Goal: Task Accomplishment & Management: Manage account settings

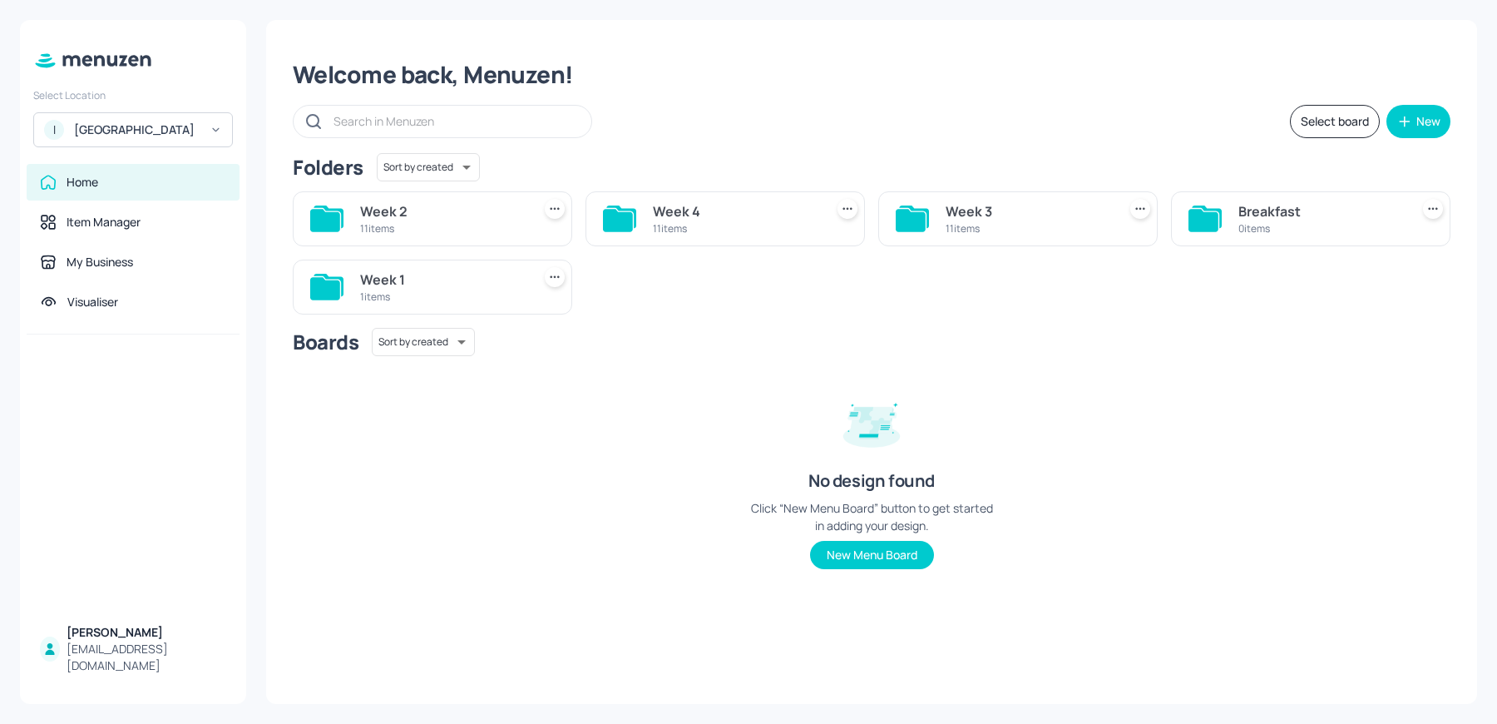
click at [106, 147] on div "I ISS - West Middlesex Hospital" at bounding box center [133, 129] width 200 height 35
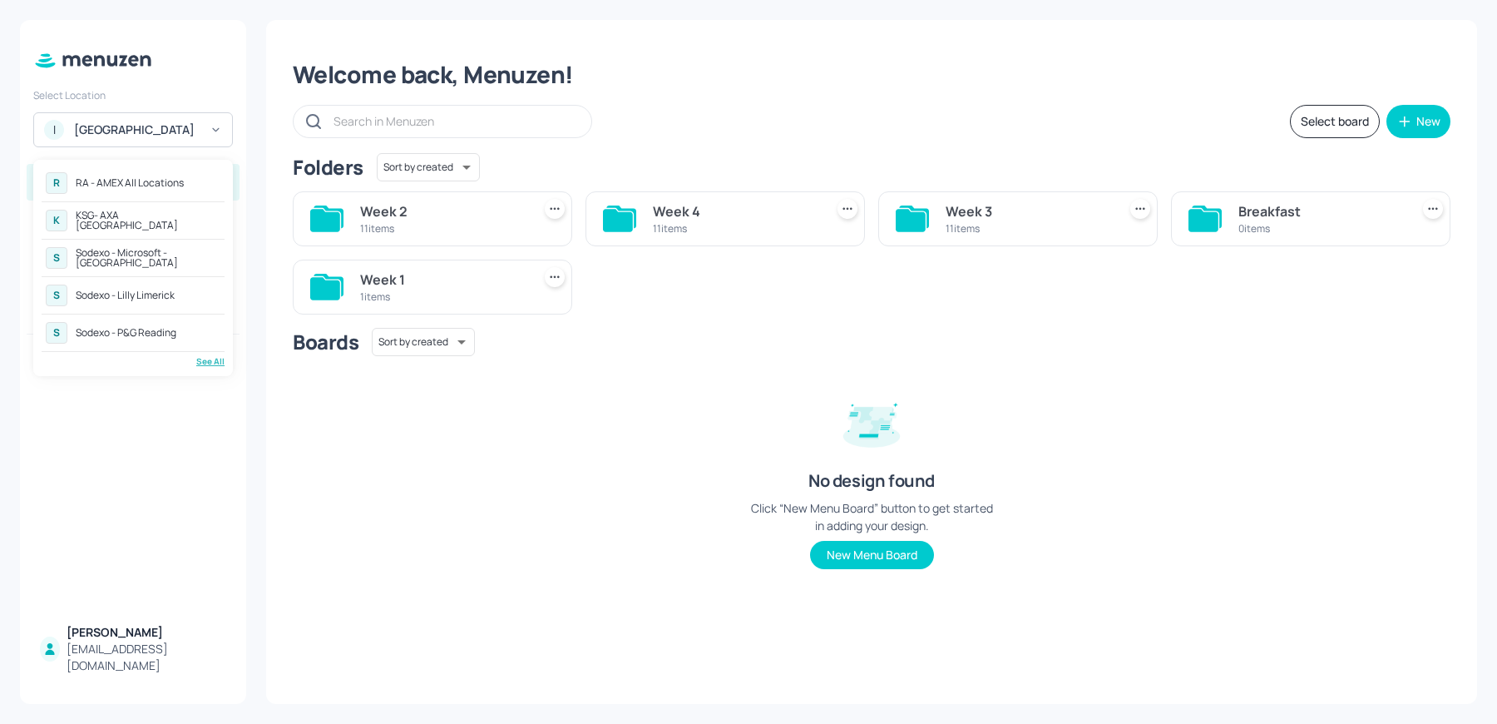
click at [202, 358] on div "See All" at bounding box center [133, 361] width 183 height 12
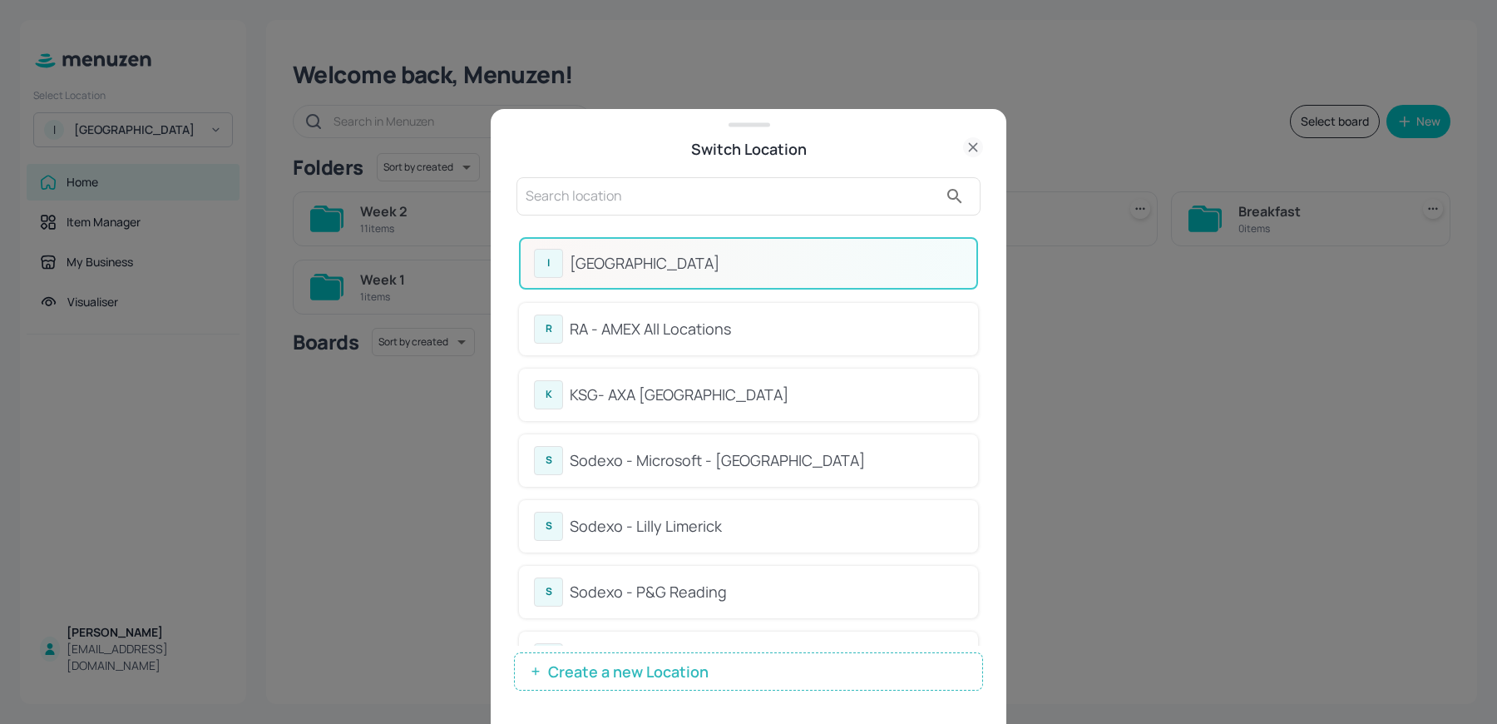
click at [631, 186] on input "text" at bounding box center [732, 196] width 413 height 27
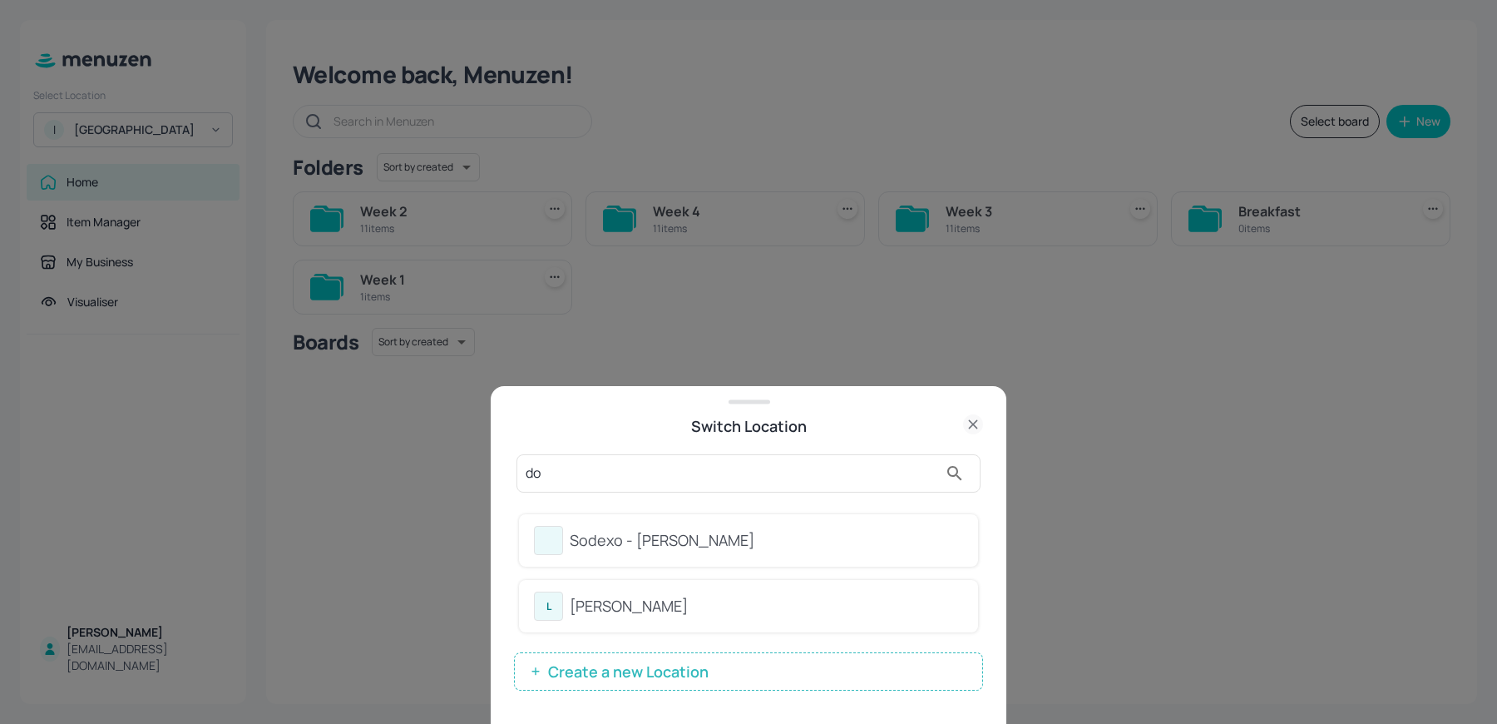
type input "d"
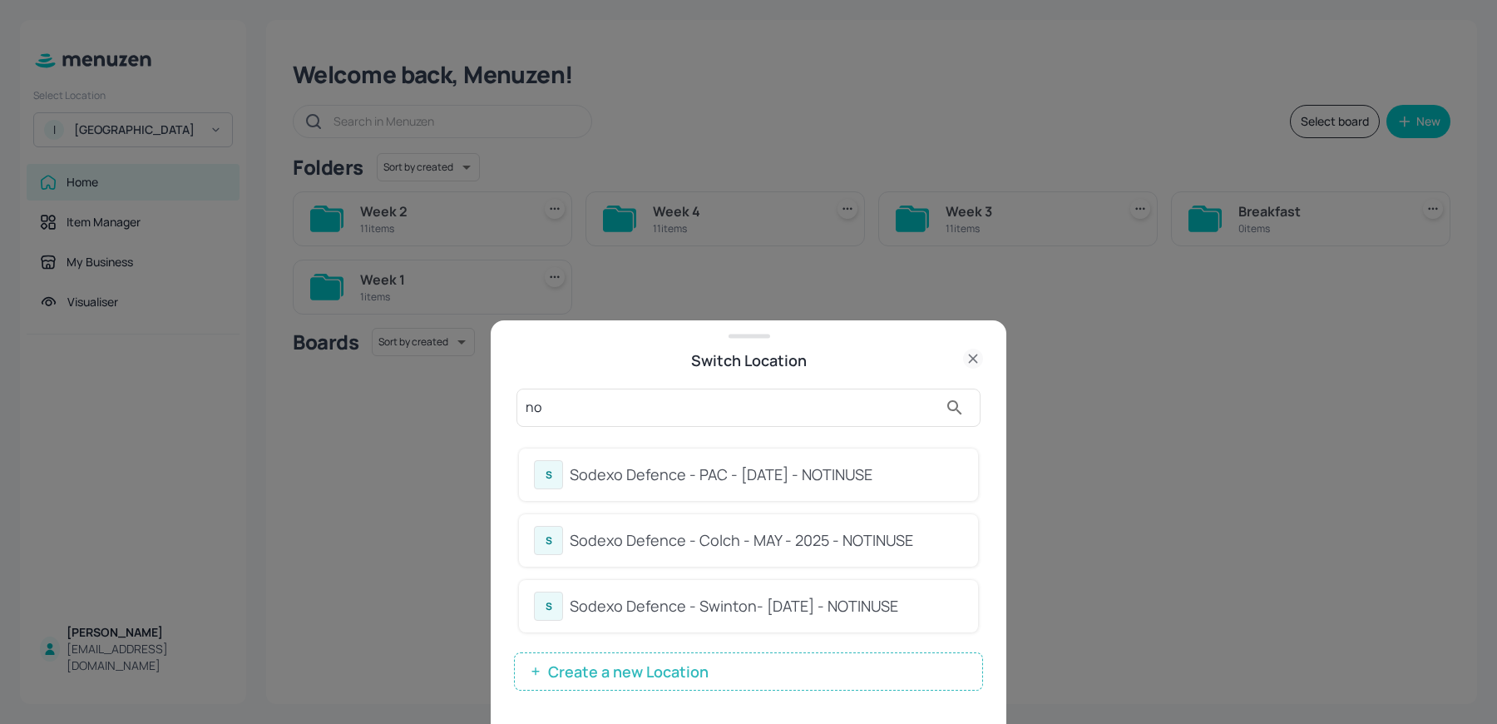
type input "n"
type input "not"
click at [803, 467] on div "Sodexo Defence - PAC - [DATE] - NOTINUSE" at bounding box center [766, 474] width 393 height 22
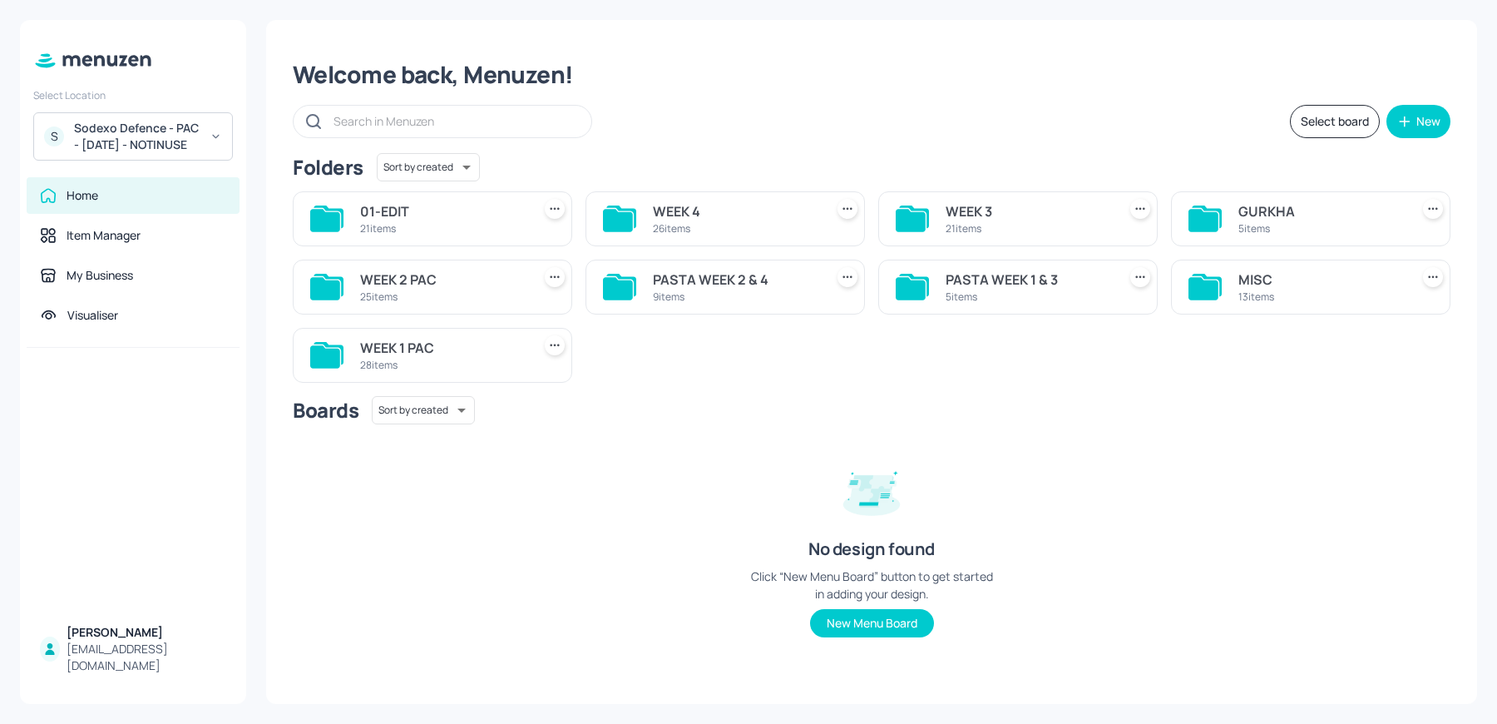
click at [86, 179] on div "Select Location S Sodexo Defence - PAC - [DATE] - NOTINUSE Home Item Manager My…" at bounding box center [133, 362] width 226 height 684
click at [87, 145] on div "Sodexo Defence - PAC - [DATE] - NOTINUSE" at bounding box center [137, 136] width 126 height 33
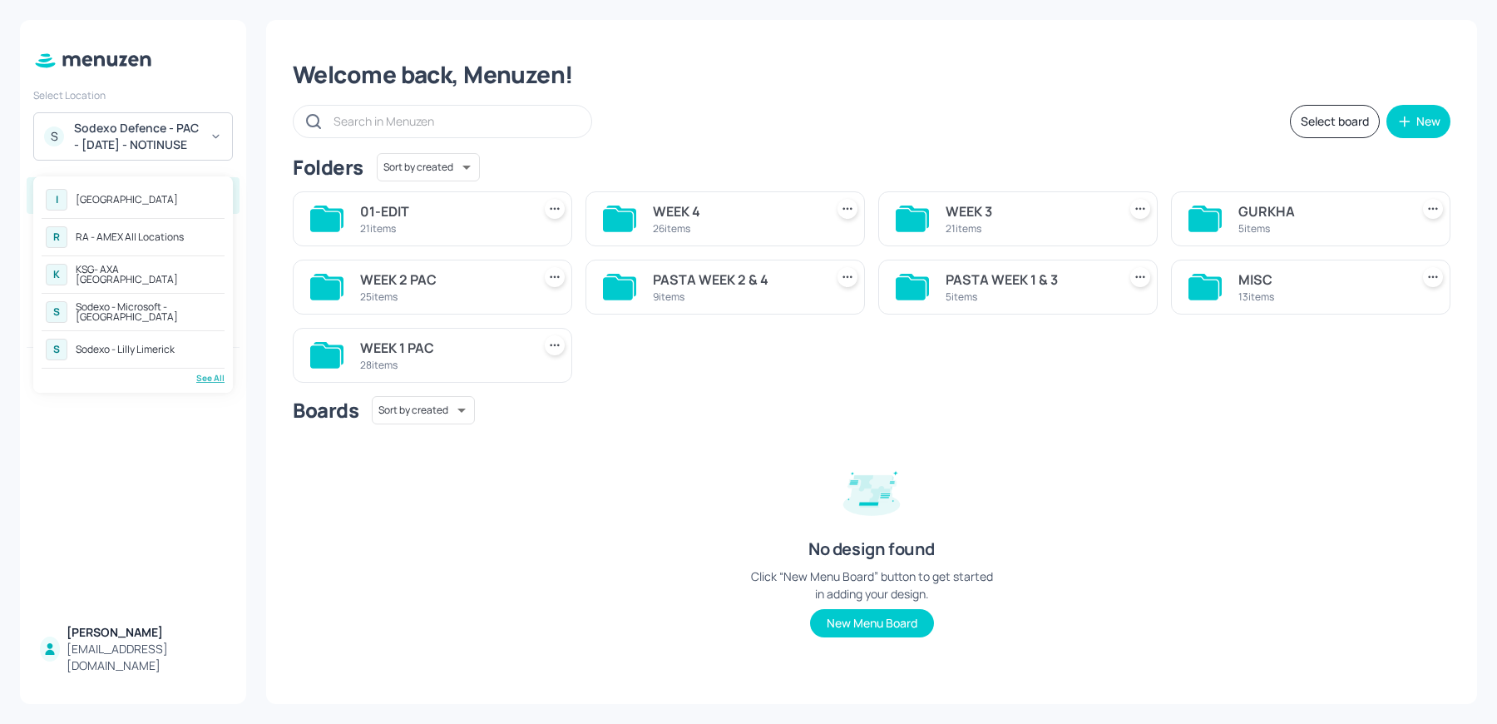
click at [189, 372] on div "See All" at bounding box center [133, 378] width 183 height 12
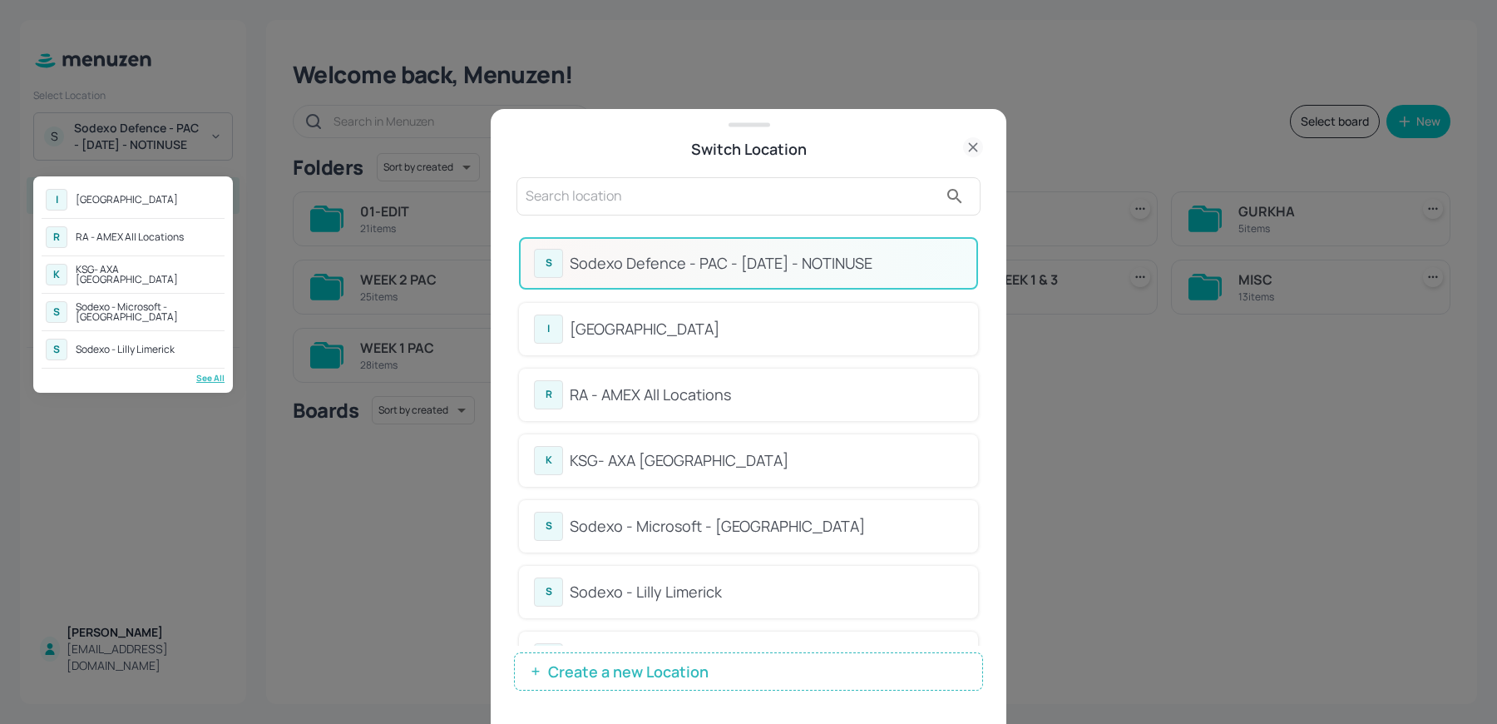
click at [602, 187] on div at bounding box center [748, 362] width 1497 height 724
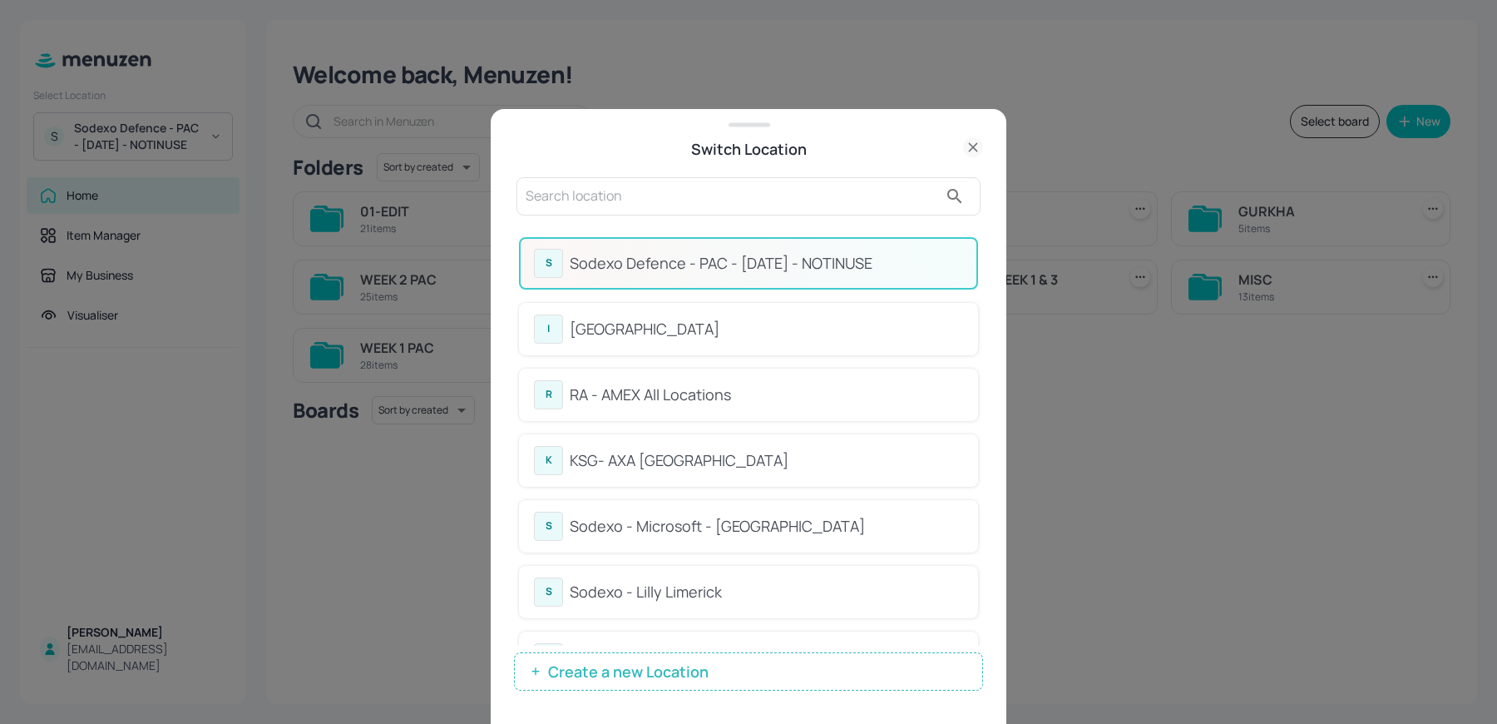
click at [602, 187] on div "I ISS - West Middlesex Hospital R RA - AMEX All Locations K KSG- AXA Dublin S S…" at bounding box center [748, 362] width 1497 height 724
click at [602, 187] on input "text" at bounding box center [732, 196] width 413 height 27
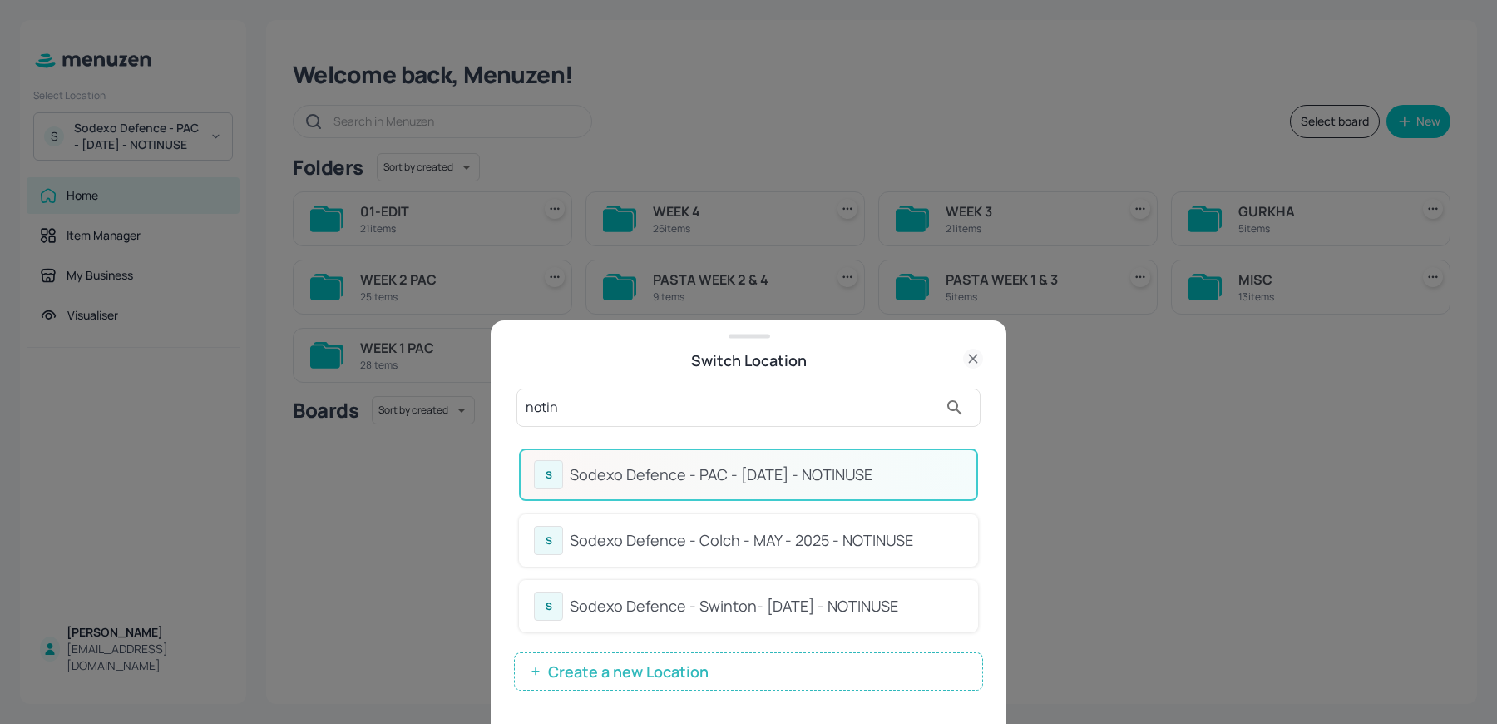
type input "notin"
click at [714, 552] on div "S Sodexo Defence - Colch - MAY - 2025 - NOTINUSE" at bounding box center [748, 540] width 429 height 29
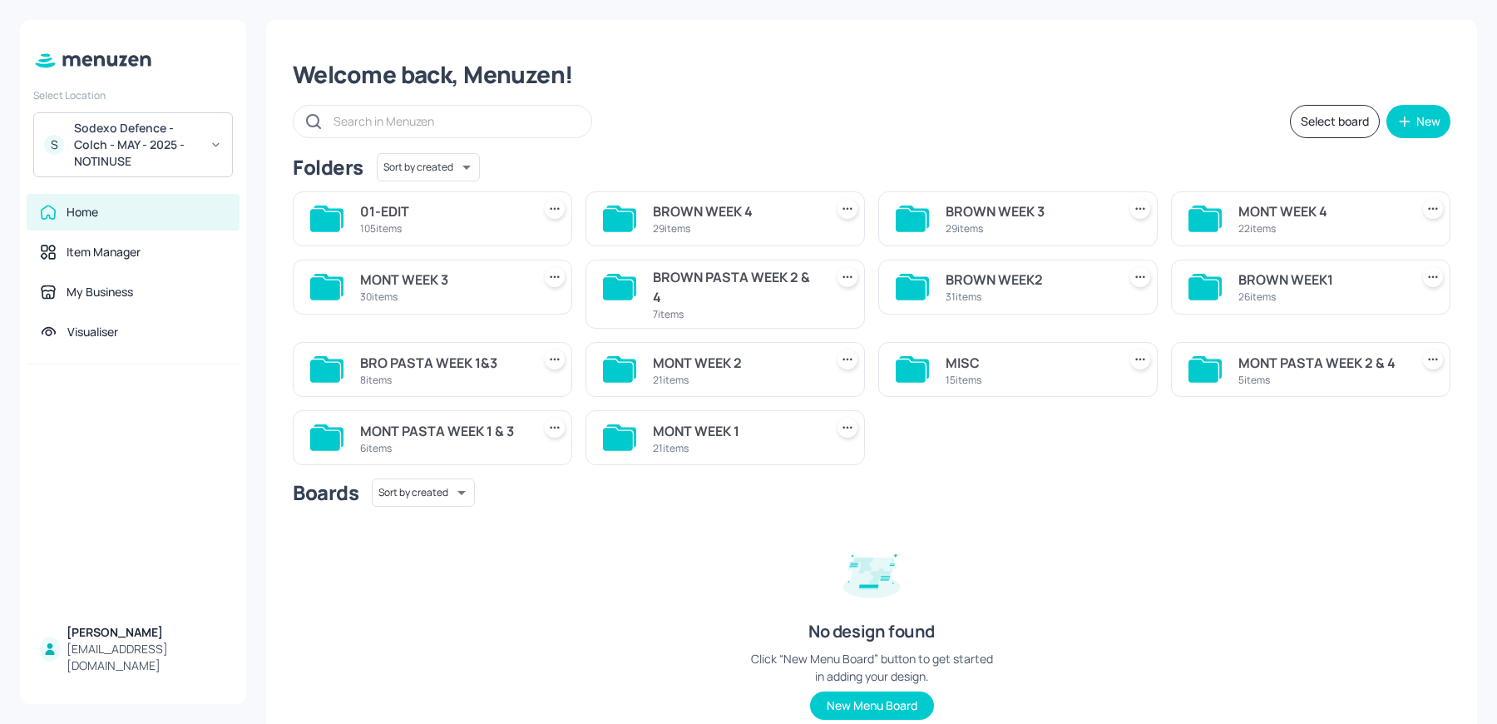
click at [128, 137] on div "Sodexo Defence - Colch - MAY - 2025 - NOTINUSE" at bounding box center [137, 145] width 126 height 50
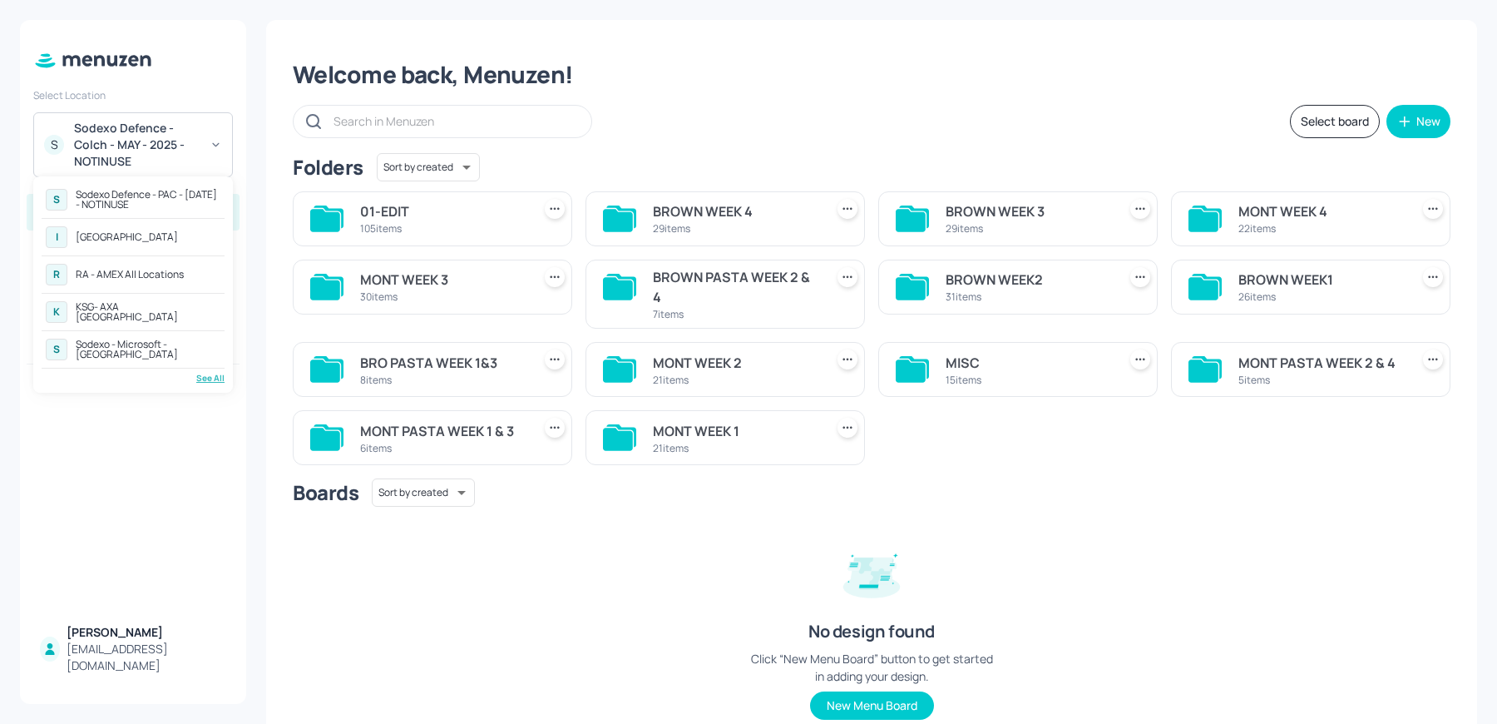
click at [217, 382] on div "See All" at bounding box center [133, 378] width 183 height 12
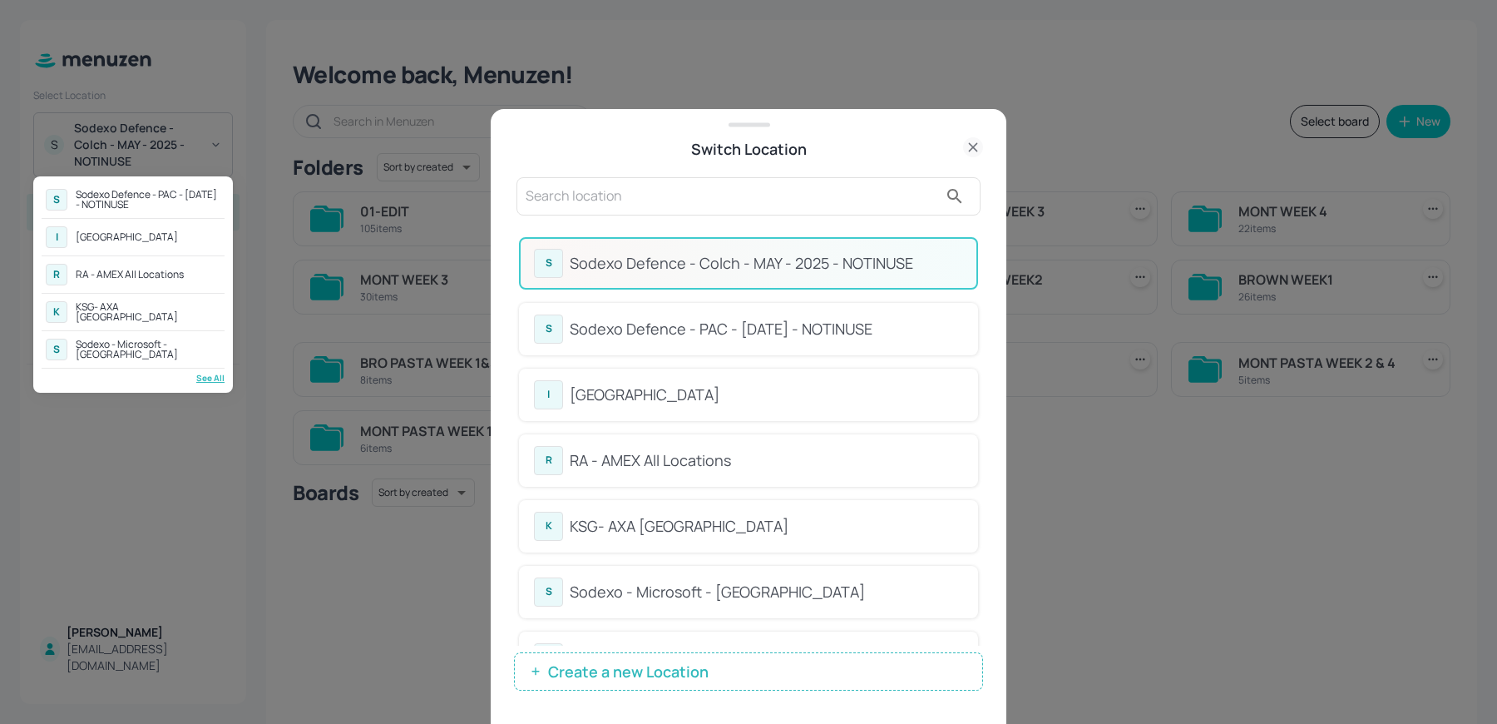
click at [615, 215] on div at bounding box center [748, 362] width 1497 height 724
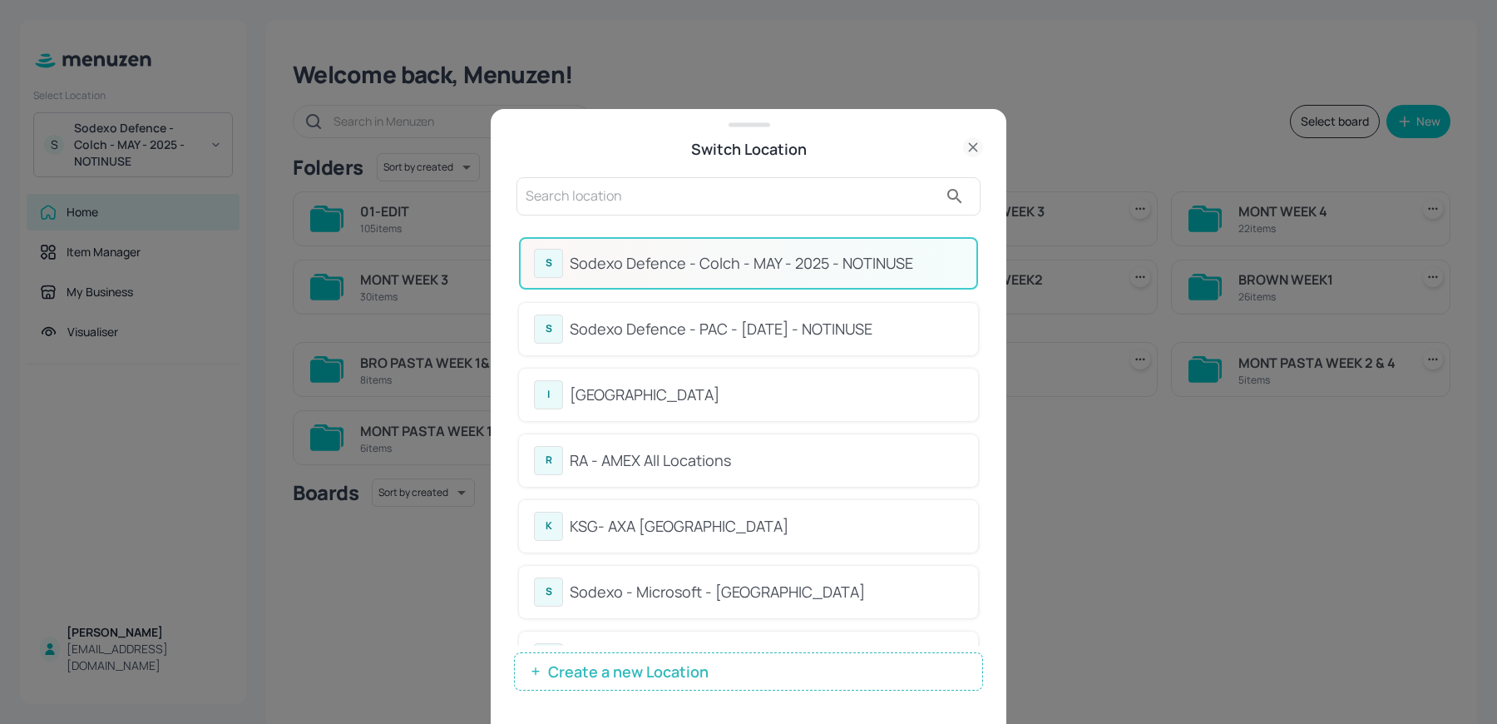
click at [591, 204] on input "text" at bounding box center [732, 196] width 413 height 27
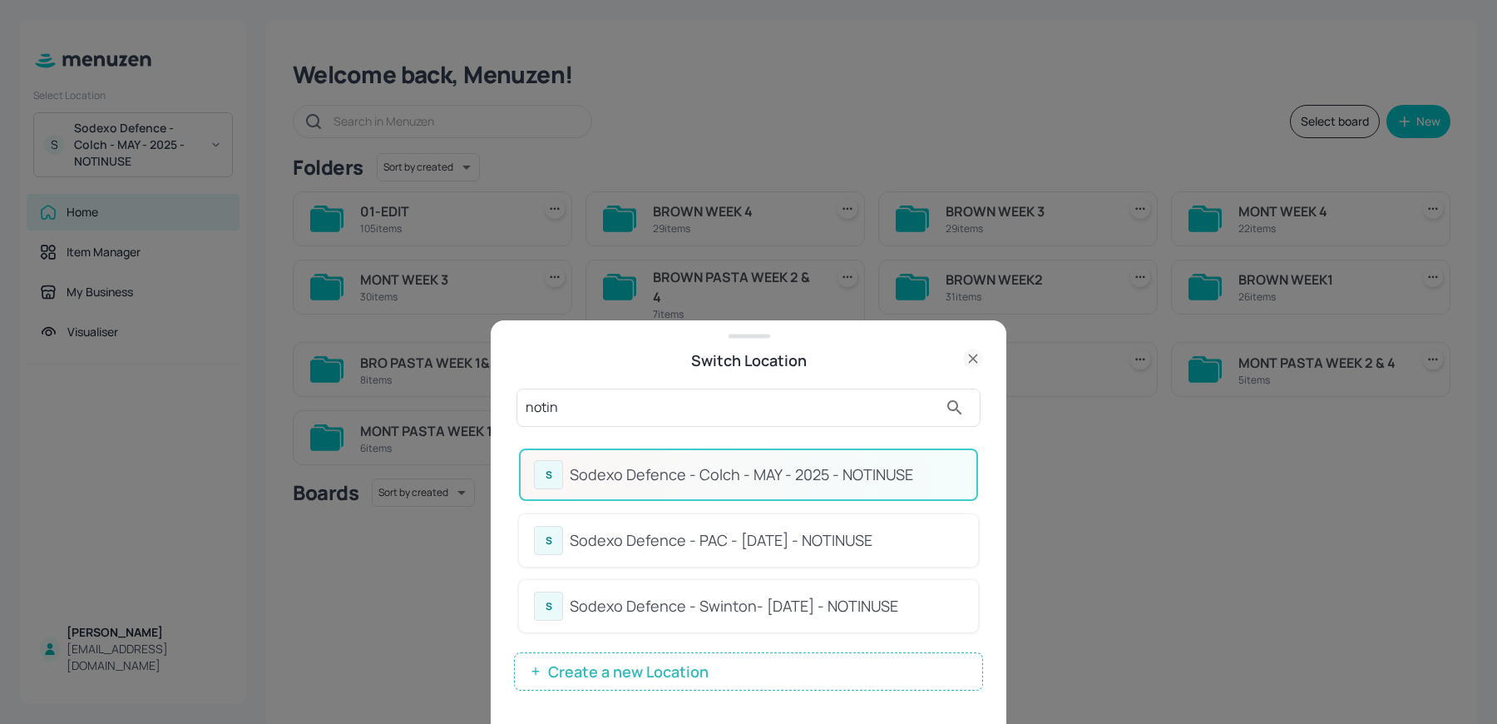
type input "notin"
click at [767, 609] on div "Sodexo Defence - Swinton- [DATE] - NOTINUSE" at bounding box center [766, 606] width 393 height 22
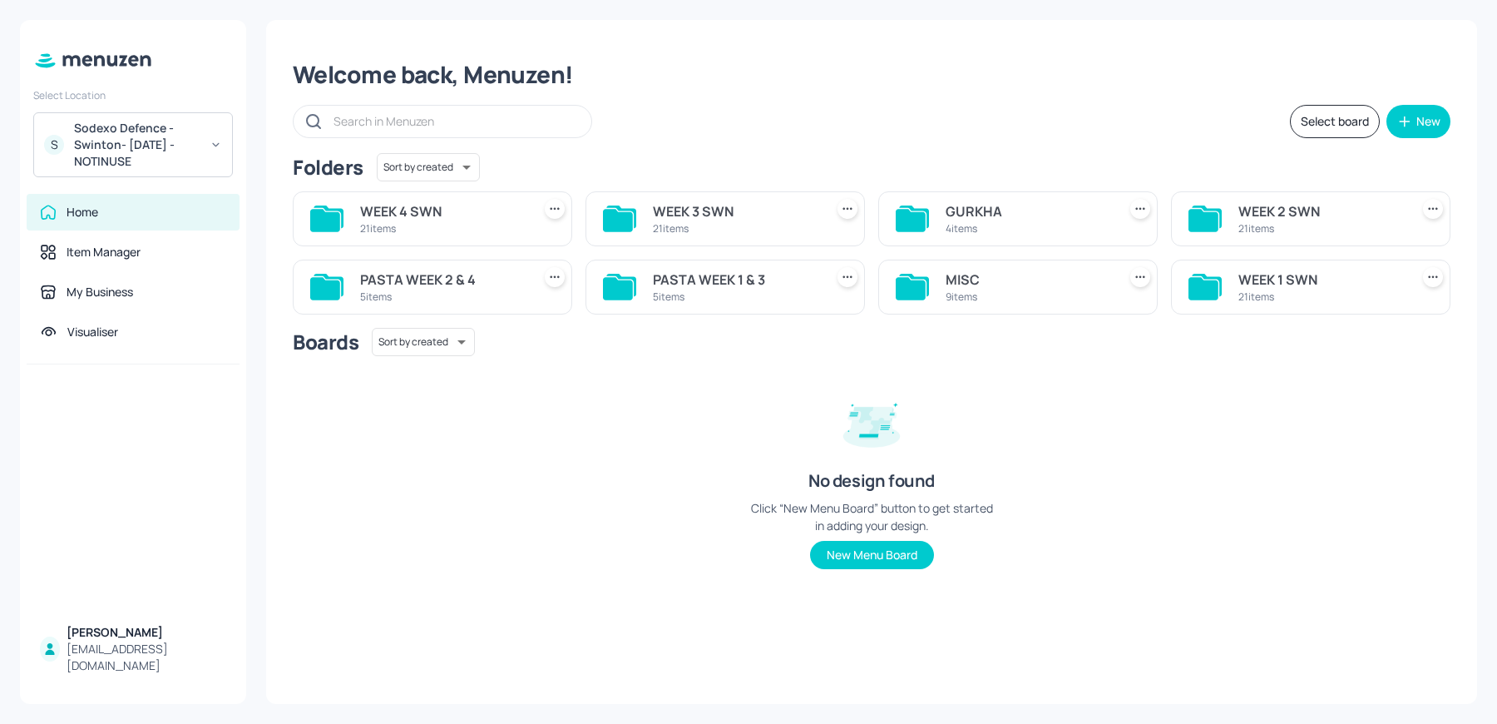
click at [141, 116] on div "S Sodexo Defence - Swinton- MAY 2025 - NOTINUSE" at bounding box center [133, 144] width 200 height 65
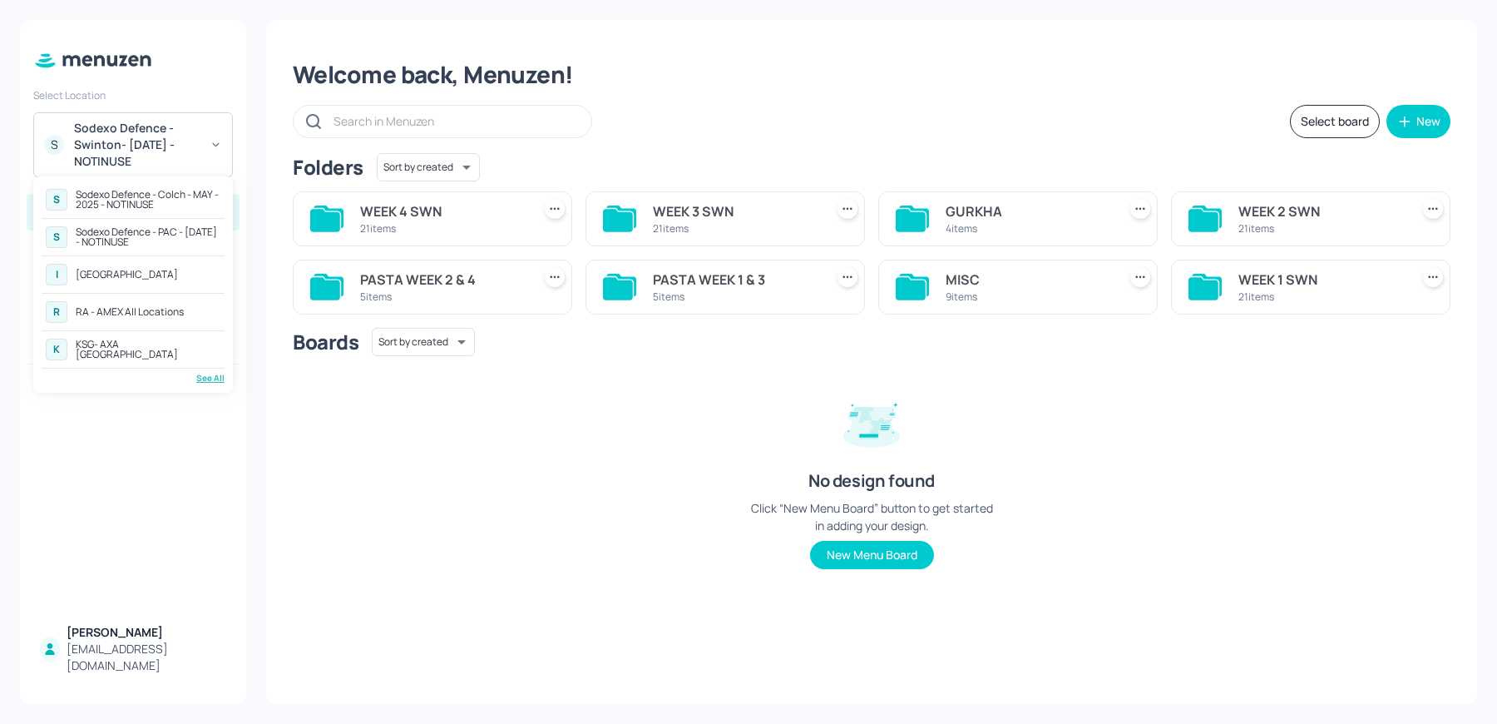
click at [210, 382] on div "See All" at bounding box center [133, 378] width 183 height 12
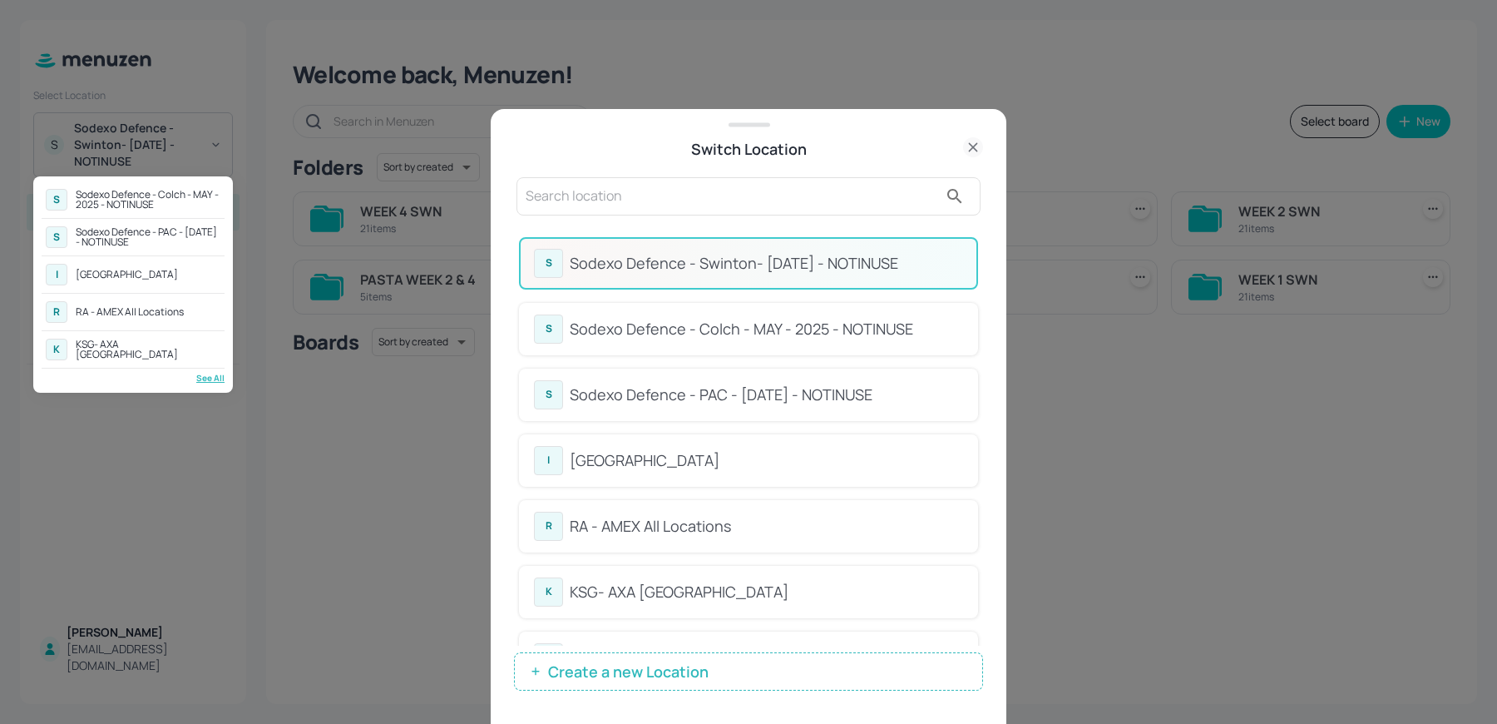
click at [594, 199] on div at bounding box center [748, 362] width 1497 height 724
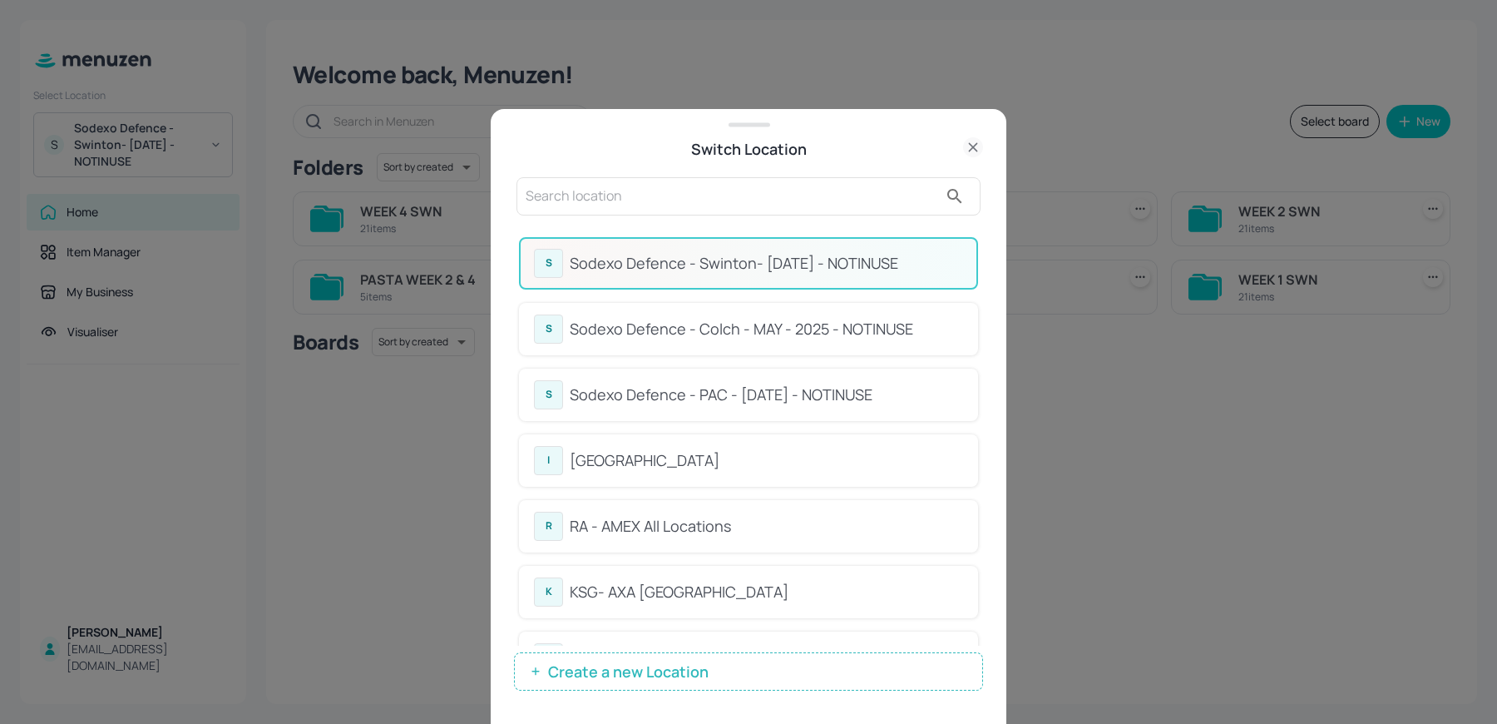
click at [594, 199] on div at bounding box center [748, 362] width 1497 height 724
click at [594, 199] on input "text" at bounding box center [732, 196] width 413 height 27
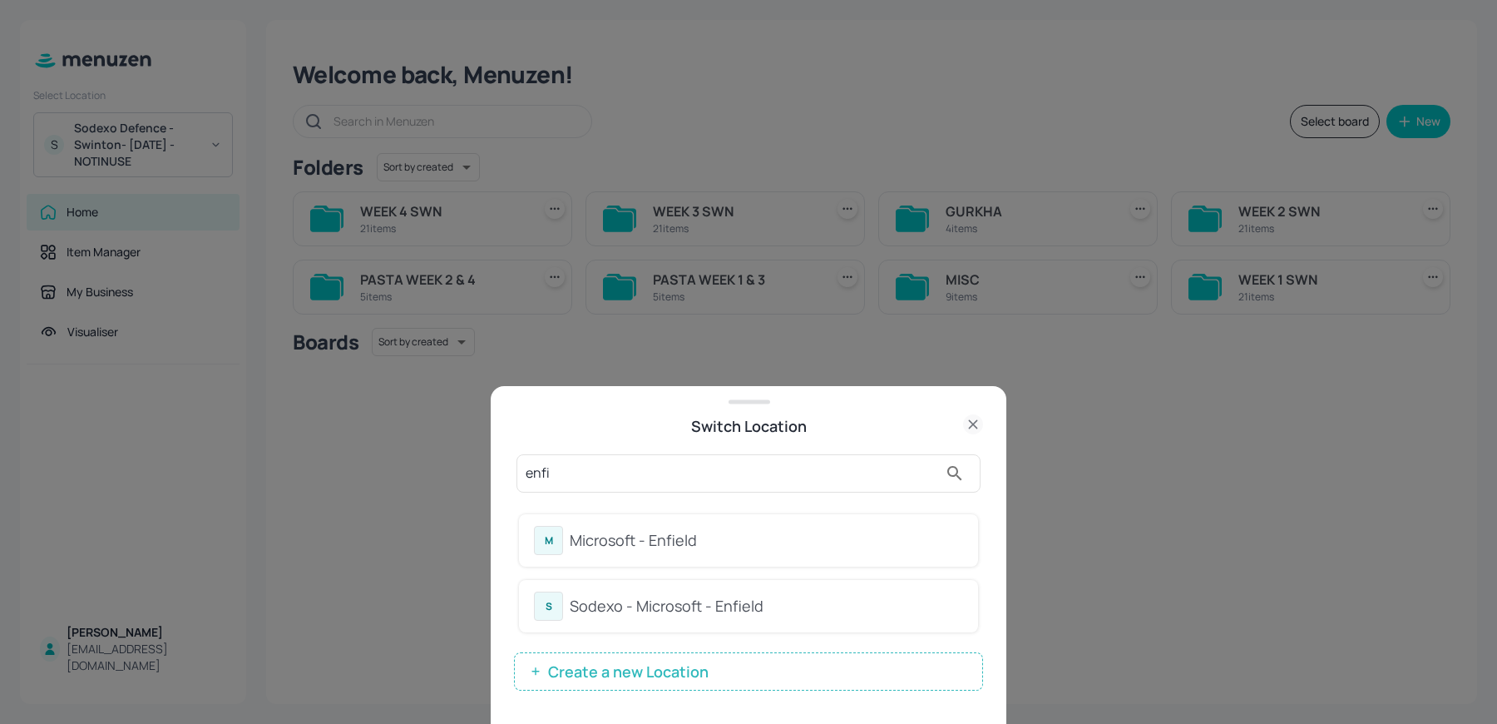
type input "enfi"
click at [581, 422] on div "Switch Location" at bounding box center [748, 425] width 469 height 23
